Goal: Task Accomplishment & Management: Use online tool/utility

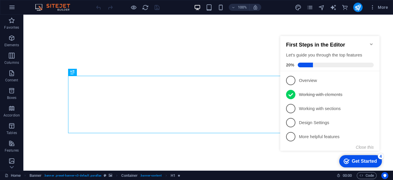
click at [329, 93] on p "Working with elements - completed" at bounding box center [334, 94] width 70 height 6
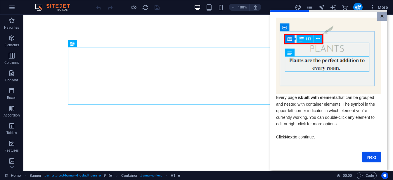
click at [382, 14] on link "×" at bounding box center [382, 16] width 10 height 9
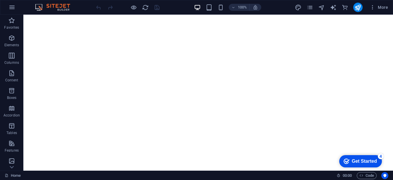
click at [0, 0] on icon "design" at bounding box center [0, 0] width 0 height 0
select select "rem"
select select "300"
select select "px"
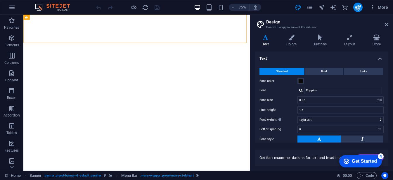
click at [314, 9] on div "More" at bounding box center [342, 7] width 95 height 9
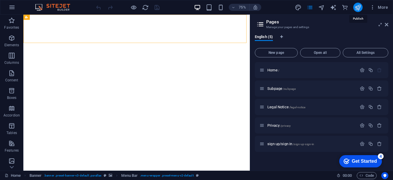
click at [355, 7] on icon "publish" at bounding box center [357, 7] width 7 height 7
